Goal: Task Accomplishment & Management: Manage account settings

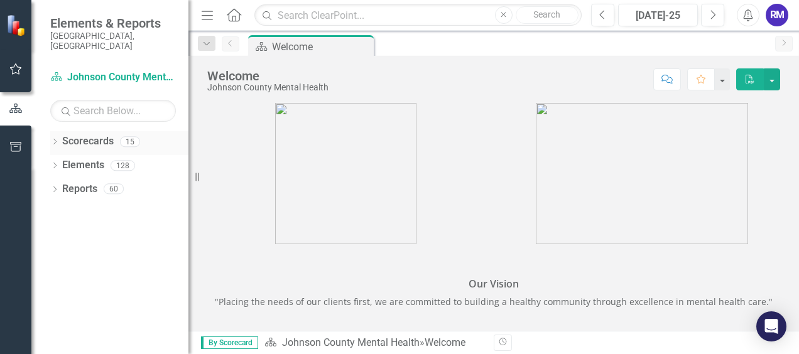
click at [57, 139] on icon "Dropdown" at bounding box center [54, 142] width 9 height 7
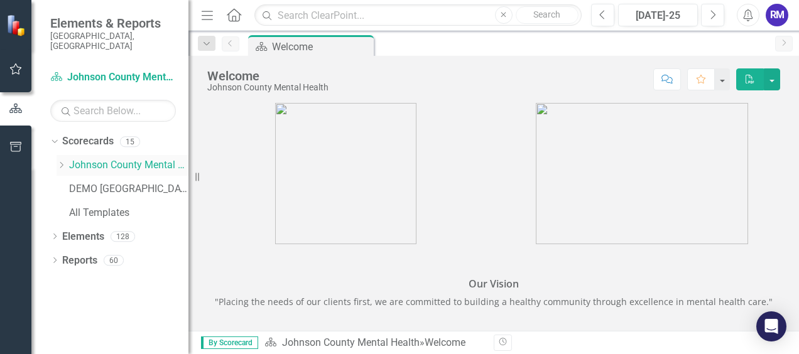
click at [125, 158] on link "Johnson County Mental Health" at bounding box center [128, 165] width 119 height 14
click at [56, 234] on icon "Dropdown" at bounding box center [54, 237] width 9 height 7
click at [105, 277] on link "Measure Name Measure" at bounding box center [96, 284] width 57 height 14
click at [60, 281] on div "Dropdown" at bounding box center [61, 286] width 9 height 11
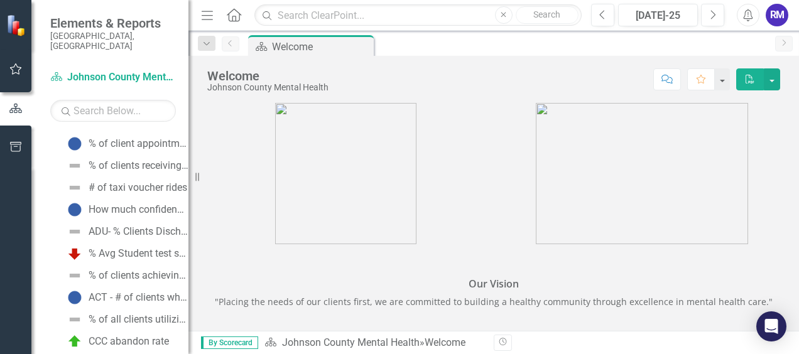
scroll to position [1278, 0]
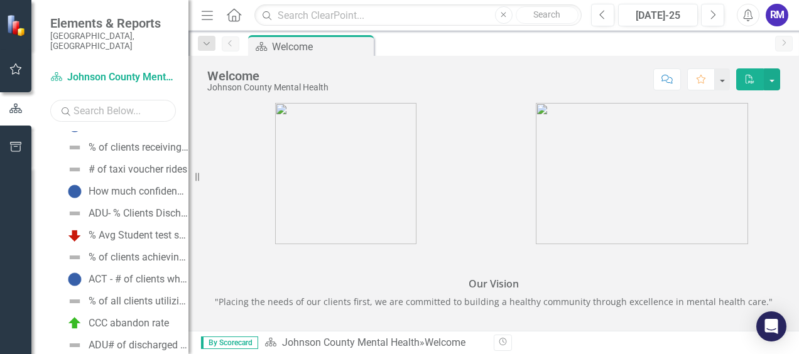
click at [104, 103] on input "text" at bounding box center [113, 111] width 126 height 22
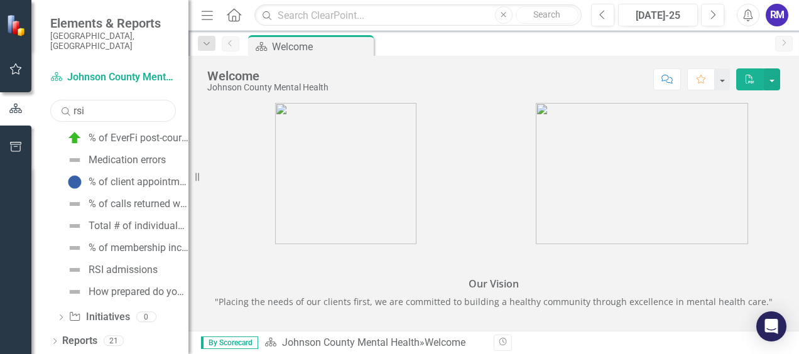
scroll to position [0, 0]
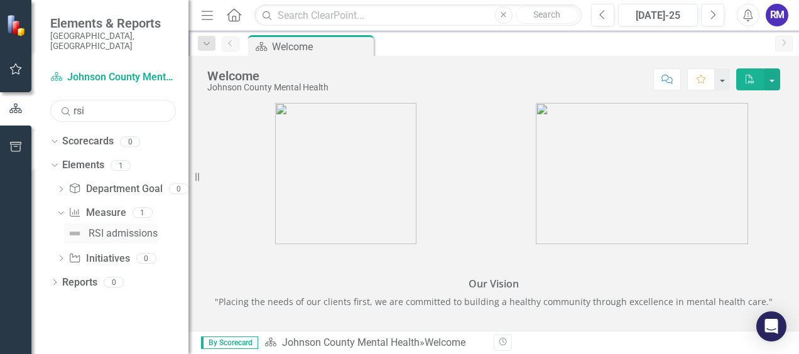
type input "rsi"
click at [104, 228] on div "RSI admissions" at bounding box center [123, 233] width 69 height 11
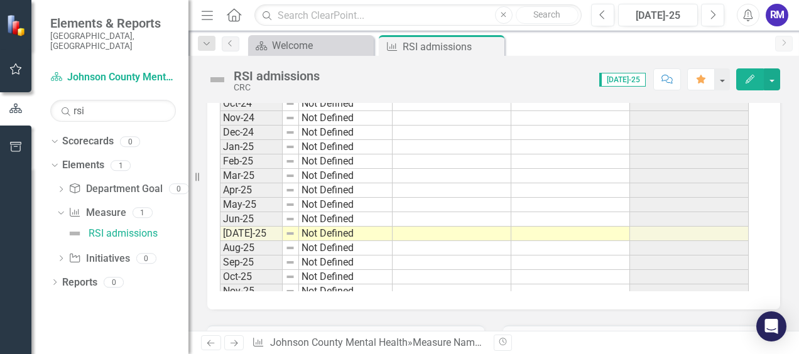
scroll to position [1523, 0]
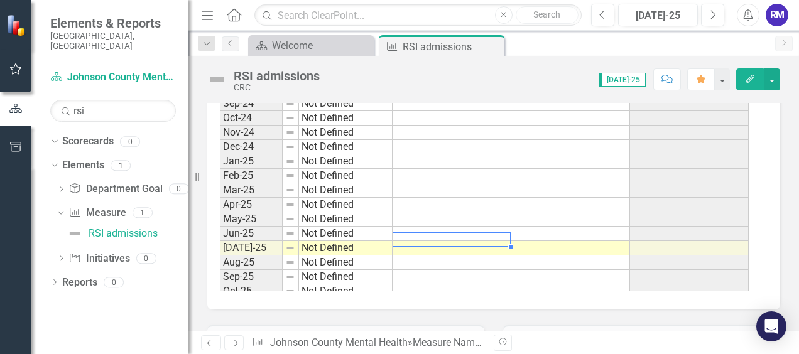
click at [474, 241] on td at bounding box center [451, 248] width 119 height 14
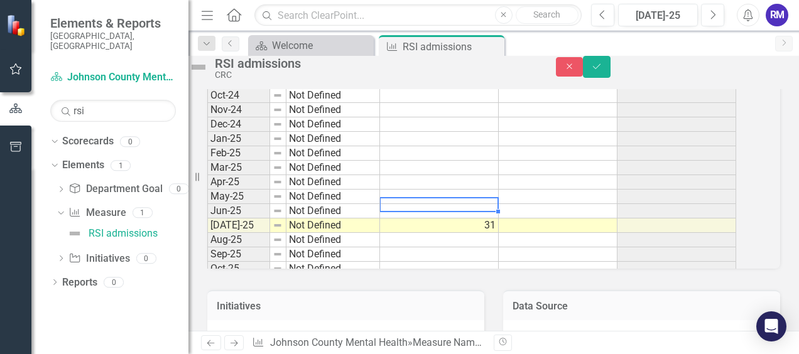
click at [462, 219] on td at bounding box center [439, 211] width 119 height 14
click at [455, 204] on td at bounding box center [439, 197] width 119 height 14
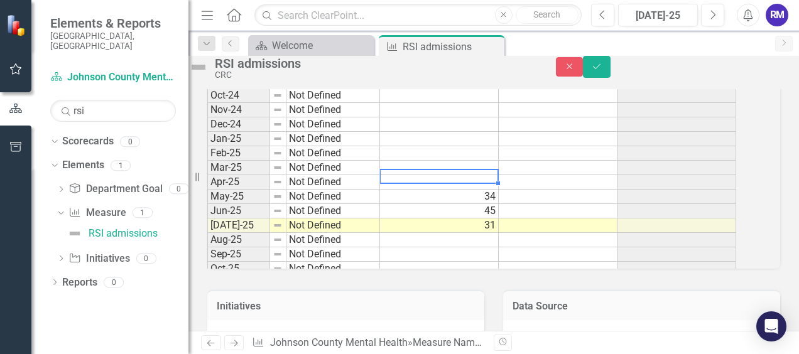
click at [480, 190] on td at bounding box center [439, 182] width 119 height 14
click at [496, 175] on td at bounding box center [439, 168] width 119 height 14
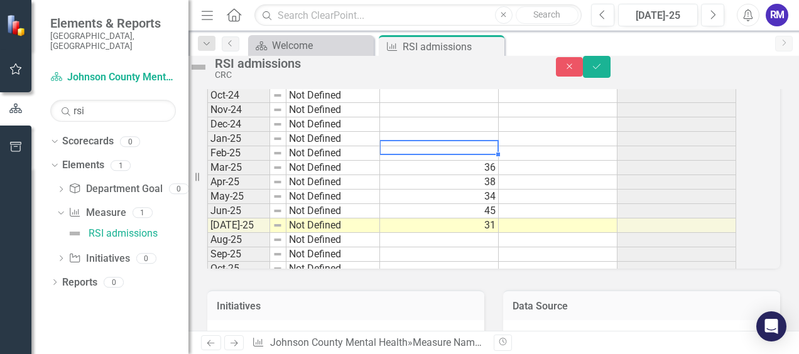
click at [467, 161] on td at bounding box center [439, 153] width 119 height 14
click at [443, 146] on td at bounding box center [439, 139] width 119 height 14
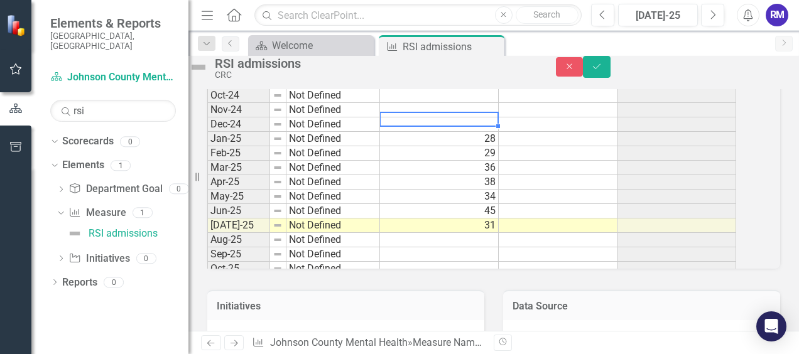
click at [466, 132] on td at bounding box center [439, 124] width 119 height 14
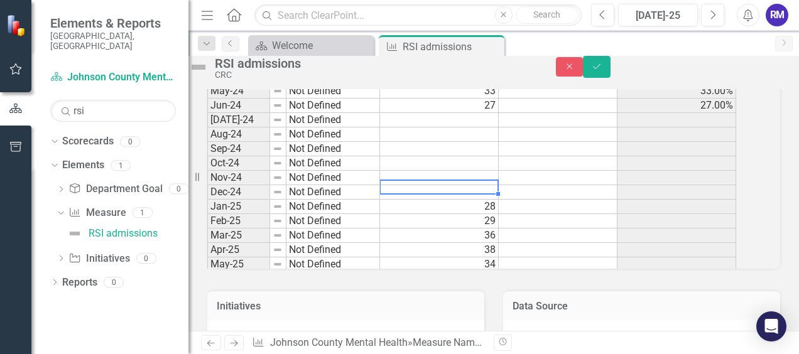
scroll to position [1383, 0]
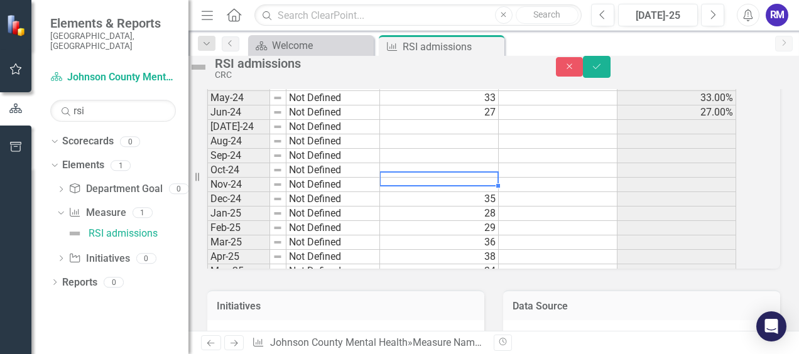
click at [437, 198] on tbody "Jun-22 Not Defined 30 30.00% [DATE]-22 Not Defined 34 34.00% Aug-22 Not Defined…" at bounding box center [471, 97] width 529 height 679
click at [492, 178] on td at bounding box center [439, 170] width 119 height 14
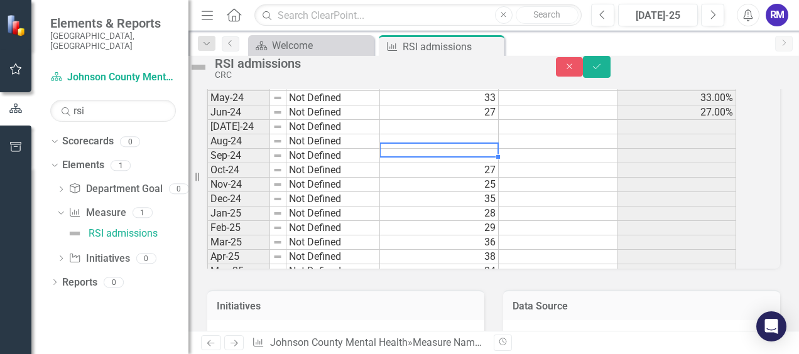
click at [430, 163] on td at bounding box center [439, 156] width 119 height 14
click at [477, 149] on td at bounding box center [439, 141] width 119 height 14
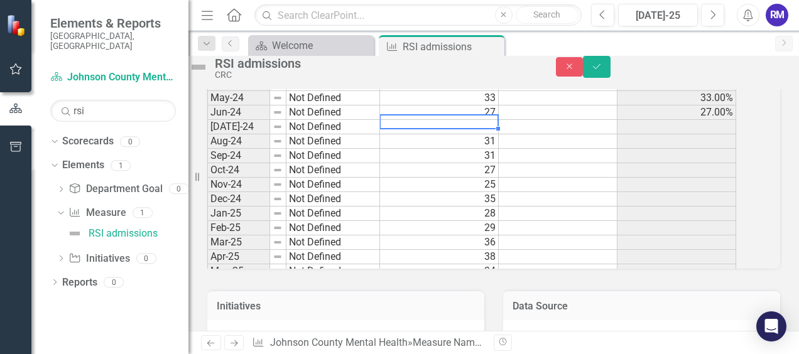
click at [486, 134] on td at bounding box center [439, 127] width 119 height 14
type textarea "18"
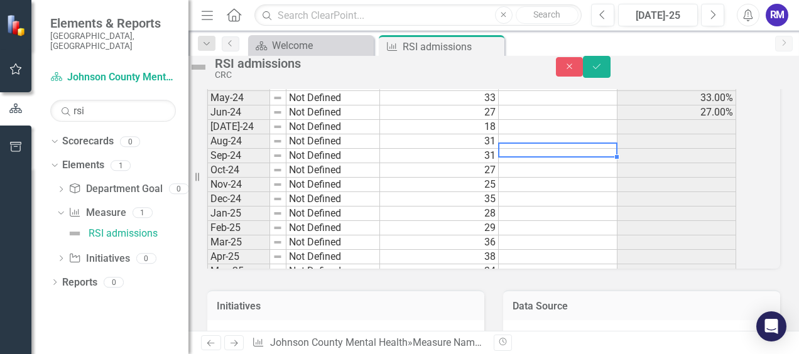
click at [597, 163] on td at bounding box center [558, 156] width 119 height 14
click at [602, 70] on icon "Save" at bounding box center [596, 66] width 11 height 9
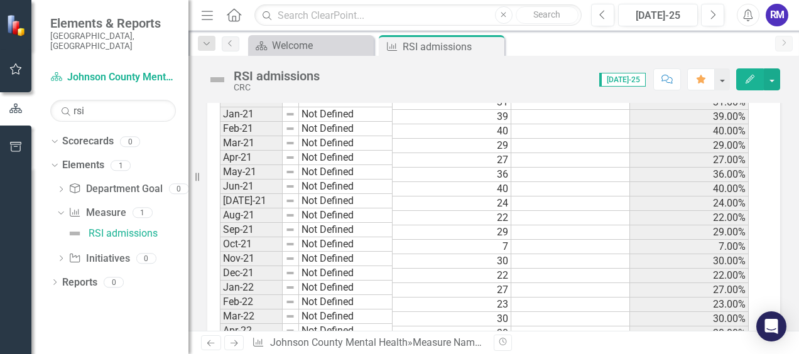
scroll to position [1059, 0]
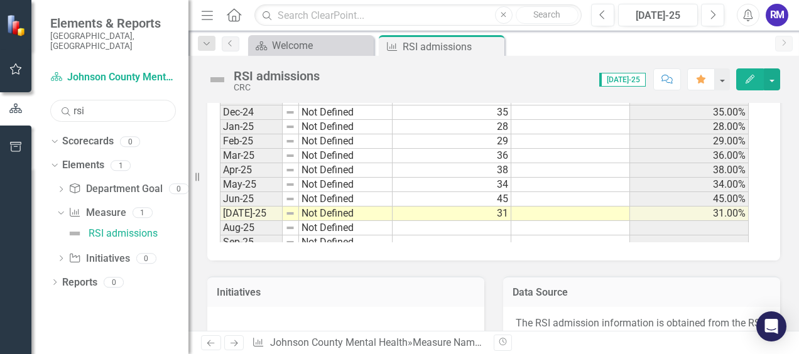
click at [104, 105] on input "rsi" at bounding box center [113, 111] width 126 height 22
type input "r"
click at [62, 208] on icon "Dropdown" at bounding box center [59, 212] width 7 height 9
click at [127, 104] on input "triage" at bounding box center [113, 111] width 126 height 22
type input "t"
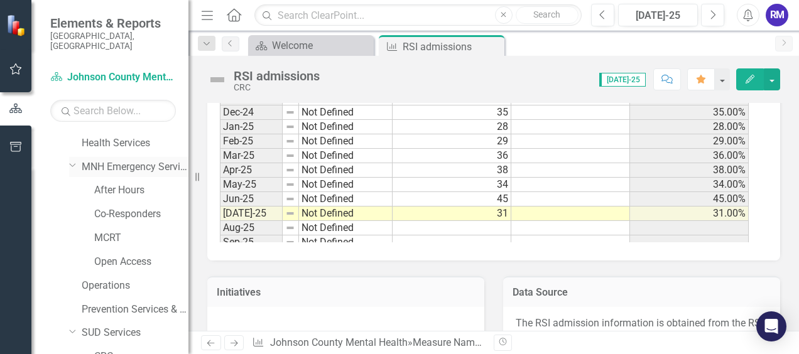
click at [124, 160] on link "MNH Emergency Services" at bounding box center [135, 167] width 107 height 14
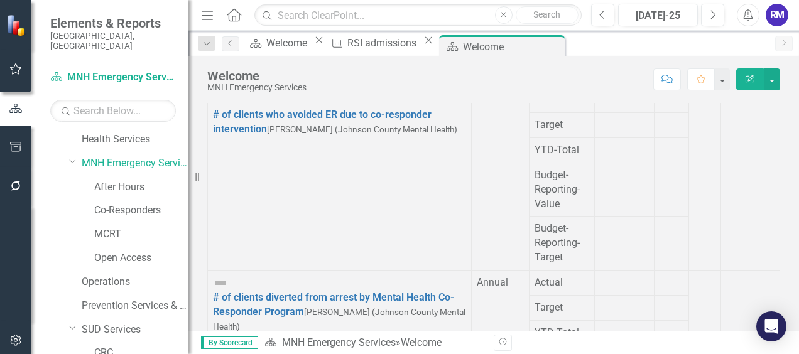
scroll to position [81, 0]
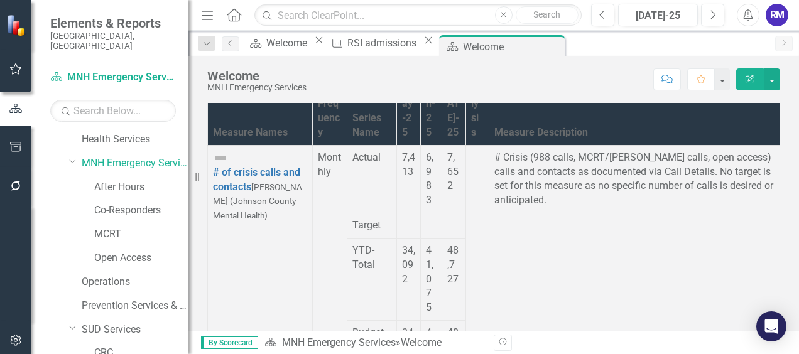
scroll to position [0, 0]
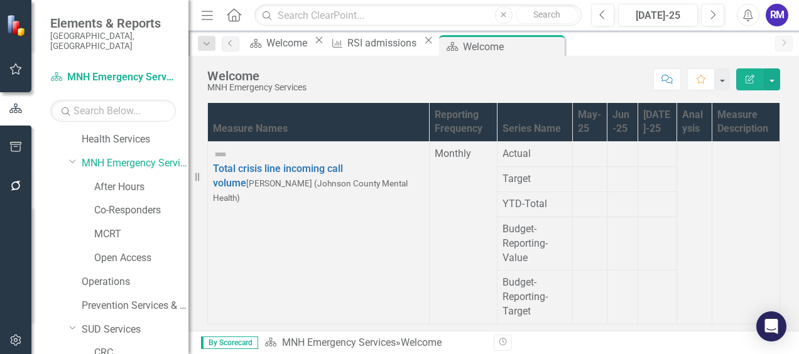
scroll to position [214, 0]
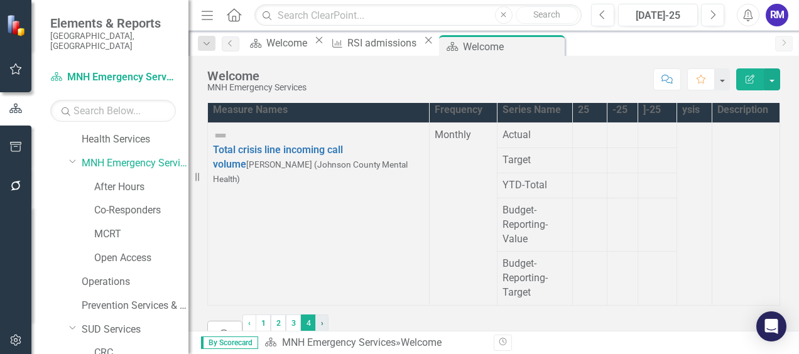
click at [328, 315] on link "› Next" at bounding box center [321, 324] width 13 height 18
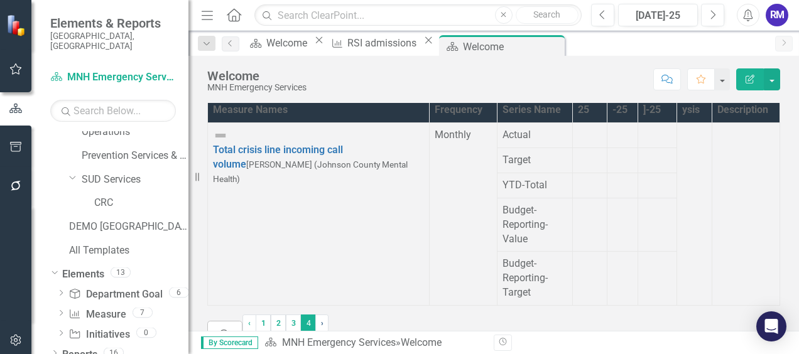
scroll to position [241, 0]
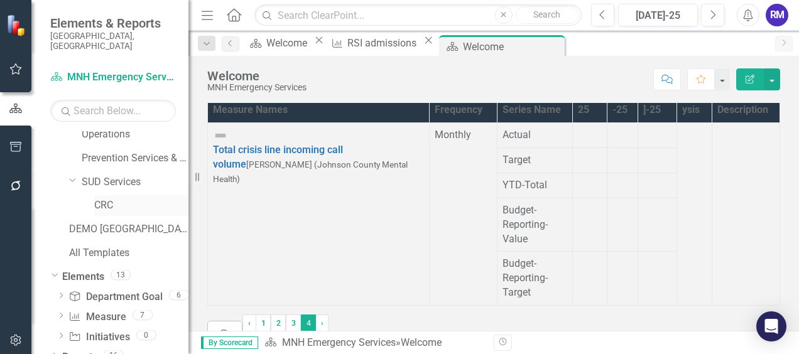
click at [105, 198] on link "CRC" at bounding box center [141, 205] width 94 height 14
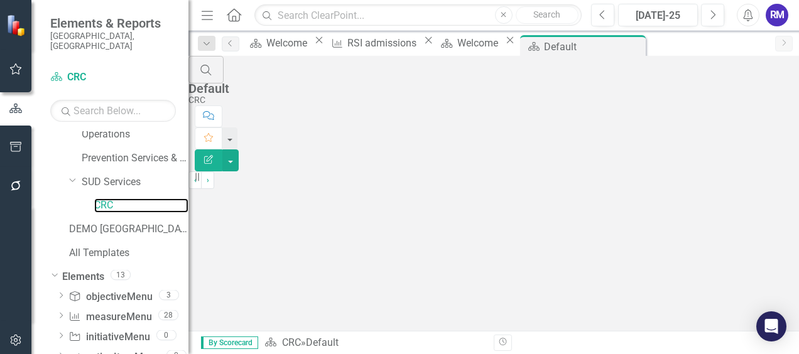
scroll to position [241, 0]
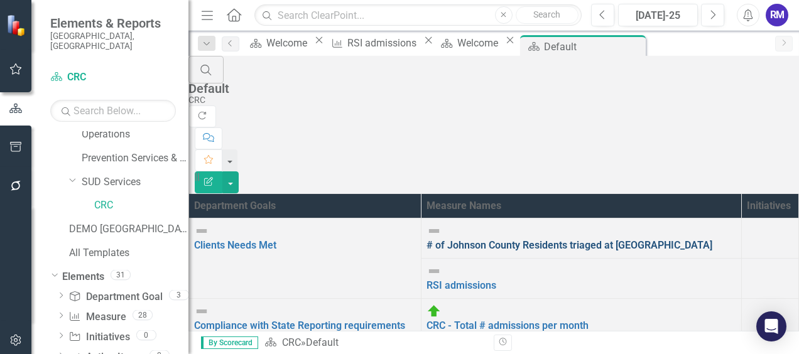
click at [464, 239] on link "# of Johnson County Residents triaged at [GEOGRAPHIC_DATA]" at bounding box center [569, 245] width 286 height 12
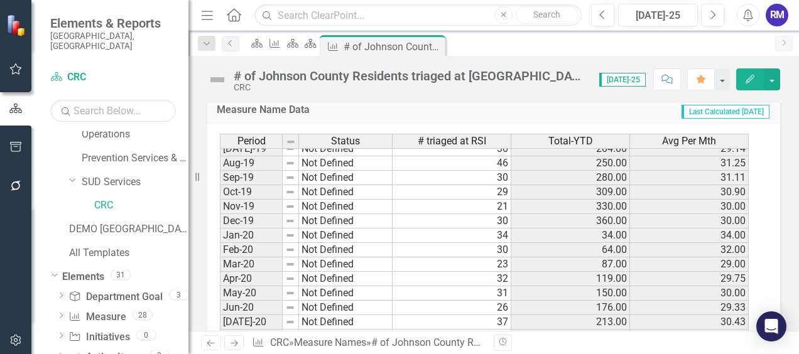
scroll to position [806, 0]
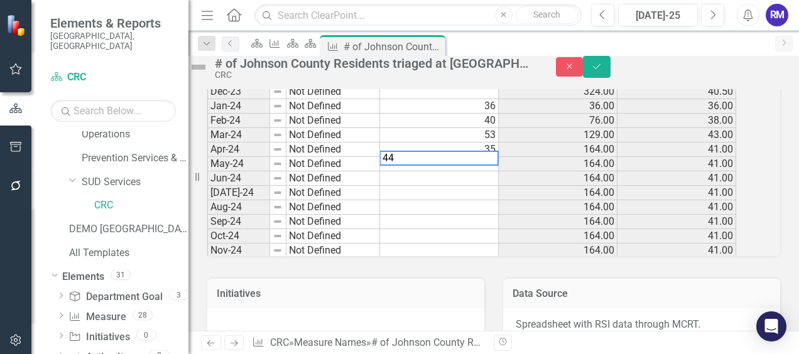
click at [463, 166] on textarea "44" at bounding box center [438, 158] width 119 height 15
click at [465, 186] on td at bounding box center [439, 178] width 119 height 14
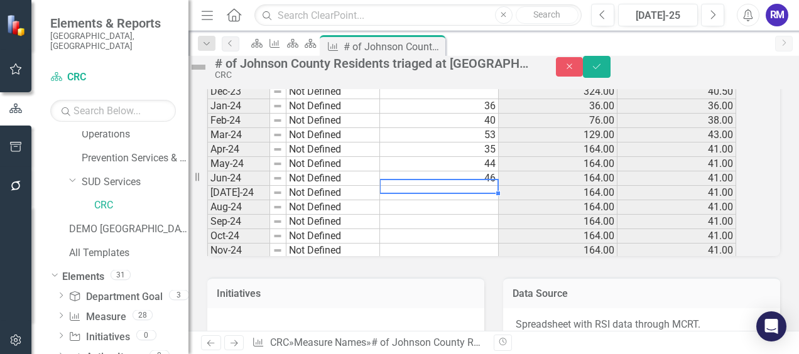
click at [426, 200] on td at bounding box center [439, 193] width 119 height 14
click at [473, 215] on td at bounding box center [439, 207] width 119 height 14
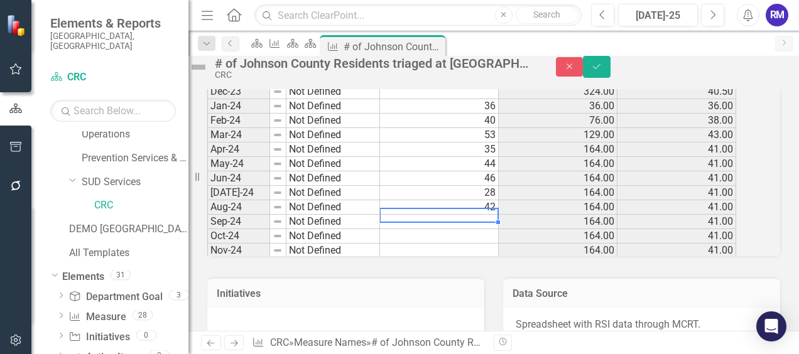
click at [475, 229] on td at bounding box center [439, 222] width 119 height 14
click at [484, 244] on td at bounding box center [439, 236] width 119 height 14
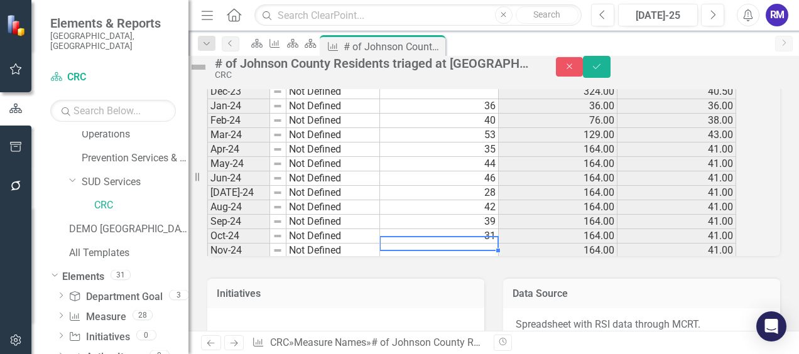
click at [484, 258] on td at bounding box center [439, 251] width 119 height 14
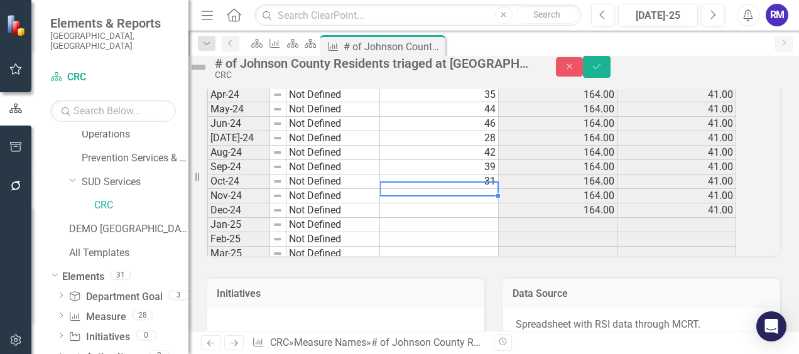
scroll to position [1427, 0]
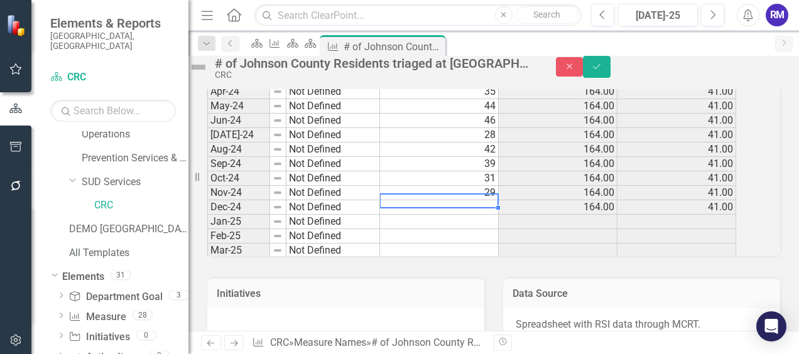
click at [460, 226] on tbody "May-22 Not Defined 37 171.00 34.20 Jun-22 Not Defined 39 210.00 35.00 [DATE]-22…" at bounding box center [471, 77] width 529 height 651
type textarea "46"
click at [468, 229] on td at bounding box center [439, 222] width 119 height 14
click at [610, 78] on button "Save" at bounding box center [597, 67] width 28 height 22
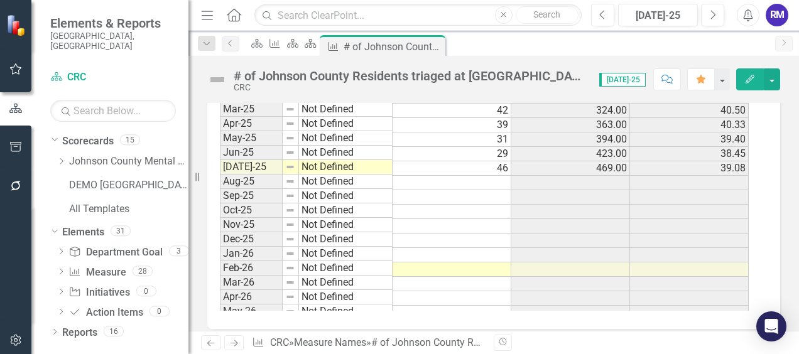
scroll to position [1521, 0]
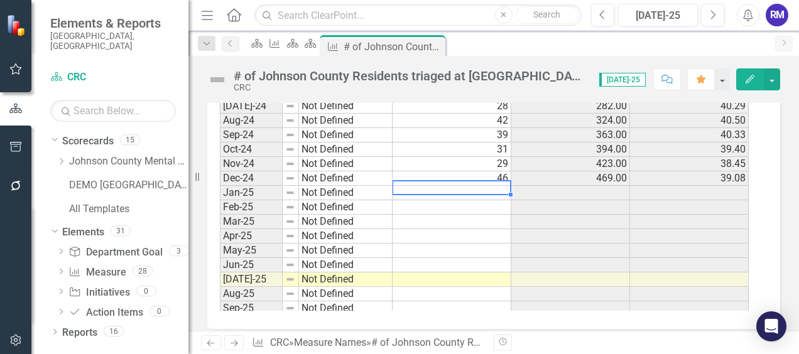
click at [500, 187] on tbody "Nov-22 Not Defined 35 377.00 34.27 Dec-22 Not Defined 30 407.00 33.92 Jan-23 No…" at bounding box center [484, 135] width 529 height 651
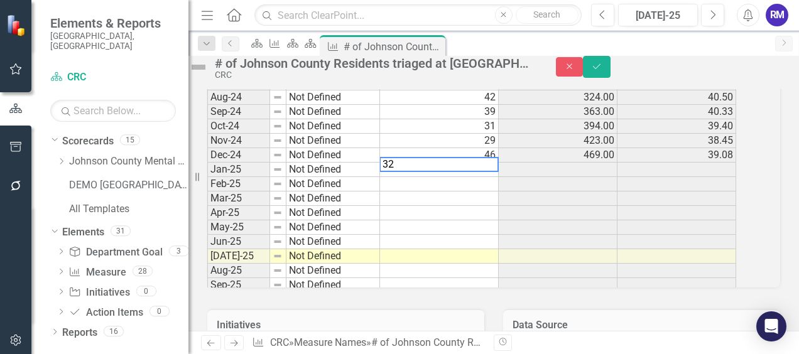
click at [472, 192] on td at bounding box center [439, 184] width 119 height 14
type textarea "31"
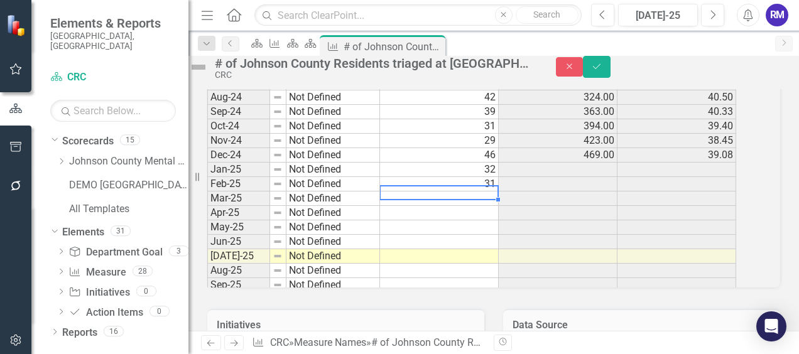
click at [474, 206] on td at bounding box center [439, 199] width 119 height 14
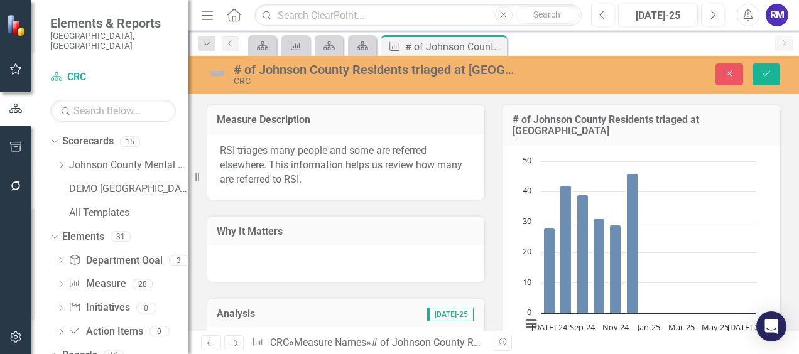
scroll to position [1511, 0]
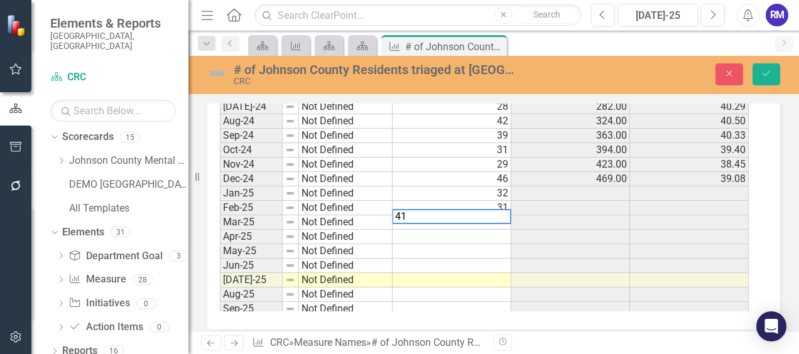
type textarea "41"
click at [482, 234] on td at bounding box center [451, 237] width 119 height 14
type textarea "44"
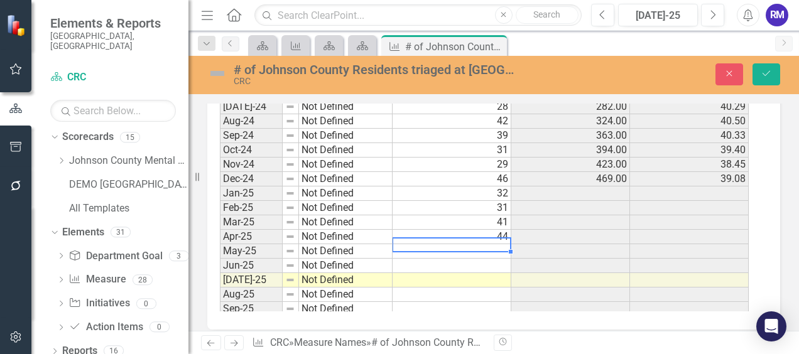
click at [485, 244] on td at bounding box center [451, 251] width 119 height 14
type textarea "42"
click at [500, 259] on td at bounding box center [451, 266] width 119 height 14
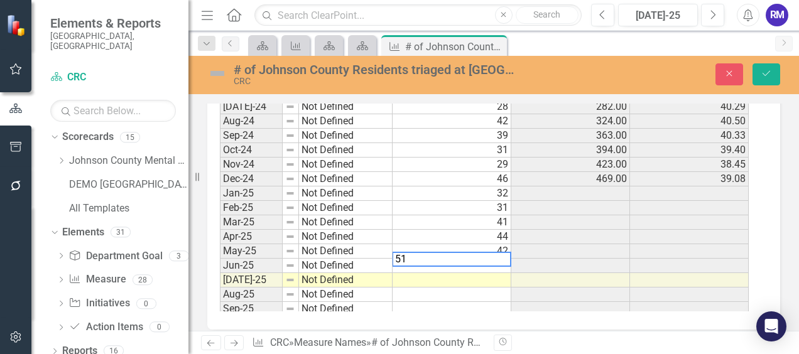
type textarea "51"
click at [499, 273] on td at bounding box center [451, 280] width 119 height 14
type textarea "35"
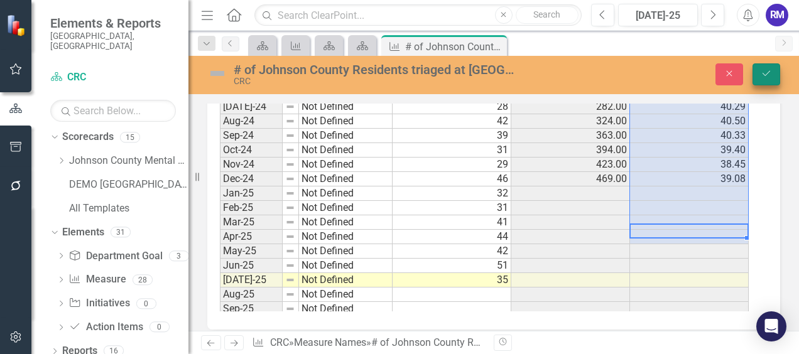
drag, startPoint x: 658, startPoint y: 228, endPoint x: 771, endPoint y: 74, distance: 190.9
click at [771, 74] on div "# of Johnson County Residents triaged at RSI CRC Close Save Measure Description…" at bounding box center [493, 193] width 610 height 275
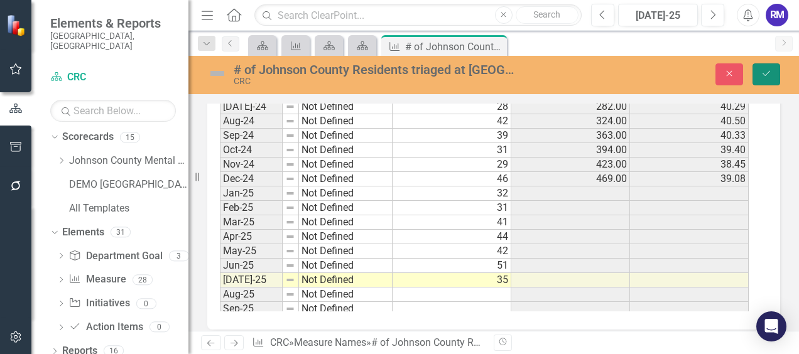
click at [771, 74] on icon "Save" at bounding box center [766, 73] width 11 height 9
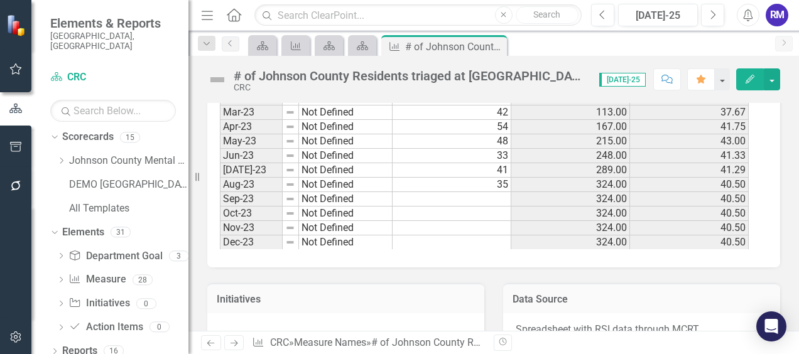
scroll to position [1220, 0]
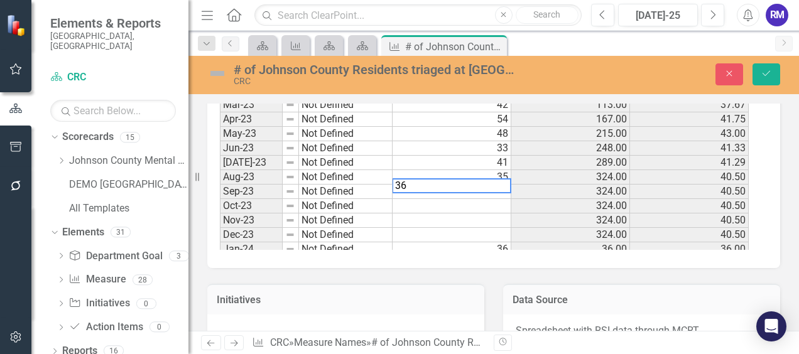
type textarea "36"
click at [438, 200] on td at bounding box center [451, 206] width 119 height 14
type textarea "40"
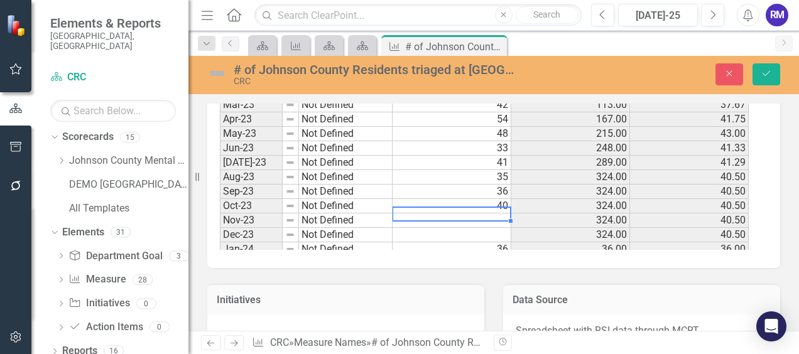
click at [483, 214] on td at bounding box center [451, 221] width 119 height 14
type textarea "26"
click at [475, 229] on td at bounding box center [451, 235] width 119 height 14
type textarea "25"
click at [614, 228] on td "324.00" at bounding box center [570, 235] width 119 height 14
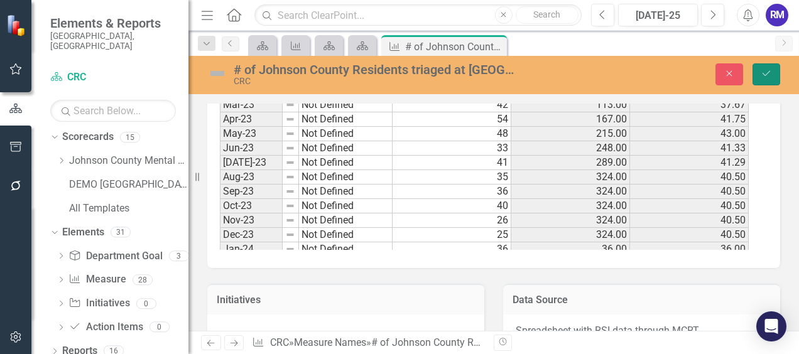
click at [766, 70] on icon "Save" at bounding box center [766, 73] width 11 height 9
